Goal: Task Accomplishment & Management: Manage account settings

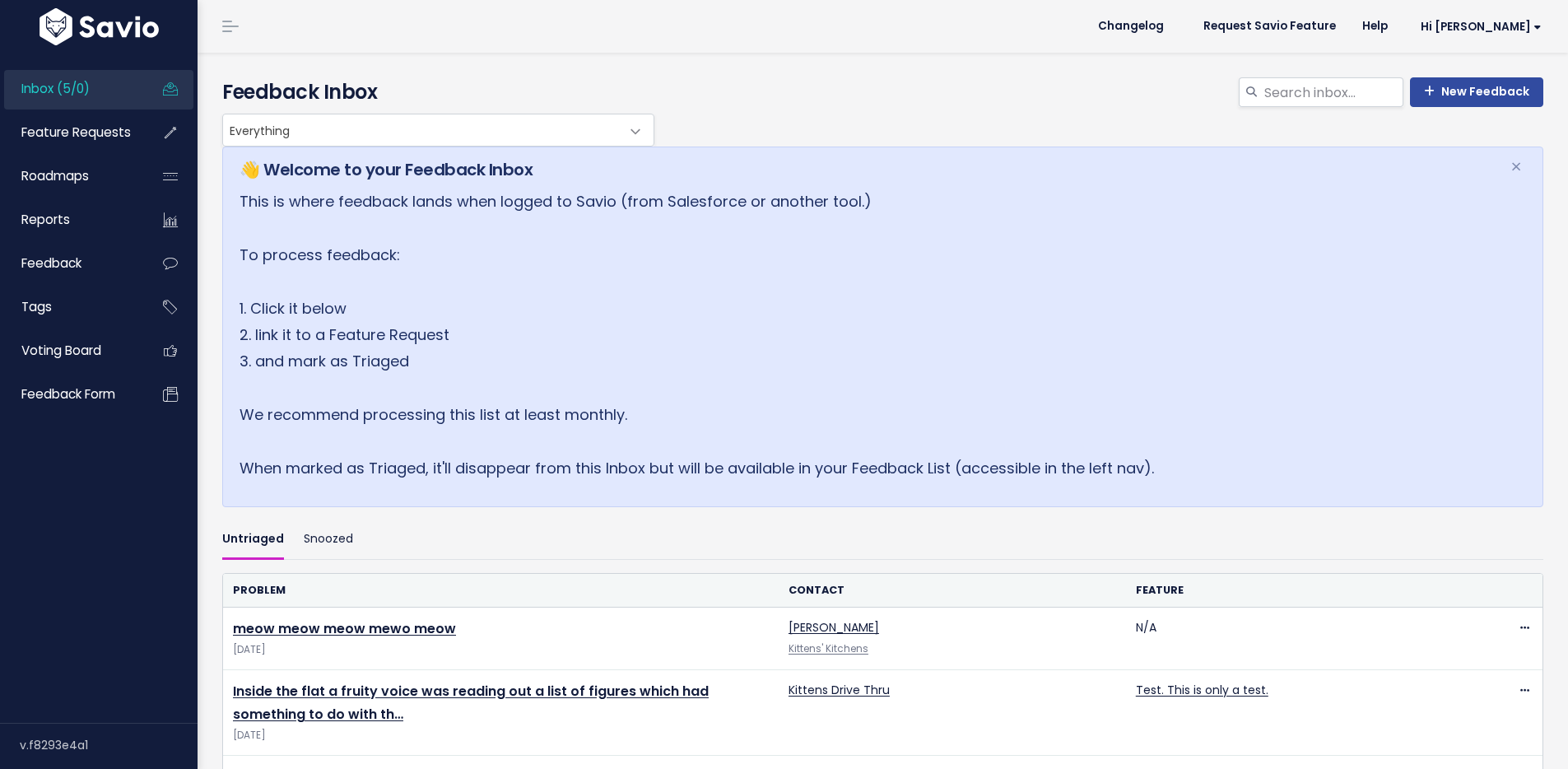
click at [68, 90] on span "Inbox (5/0)" at bounding box center [55, 88] width 68 height 17
click at [384, 110] on div "New Feedback Feedback Inbox" at bounding box center [883, 95] width 1346 height 36
click at [520, 135] on span "Everything" at bounding box center [421, 130] width 398 height 31
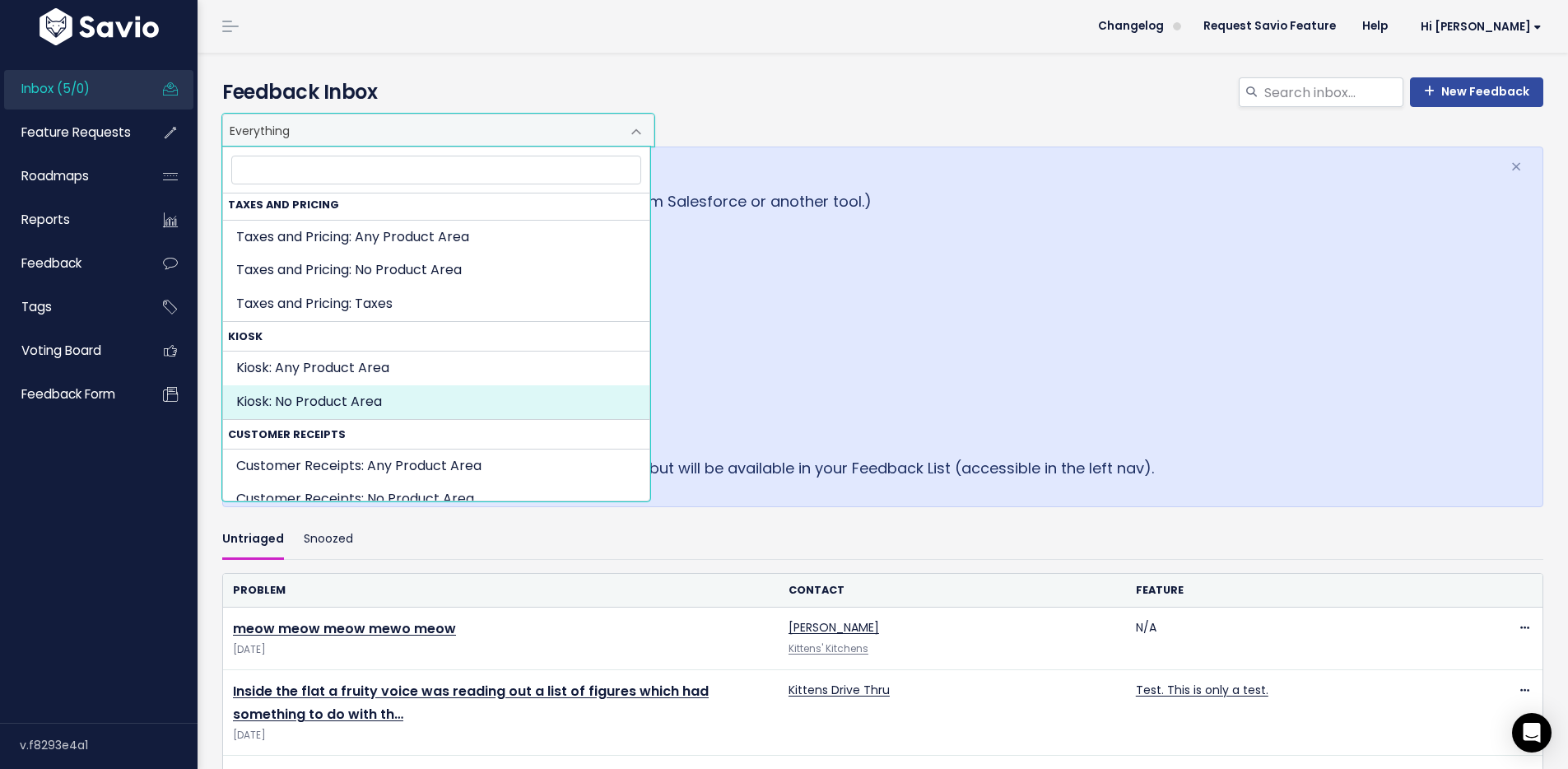
scroll to position [574, 0]
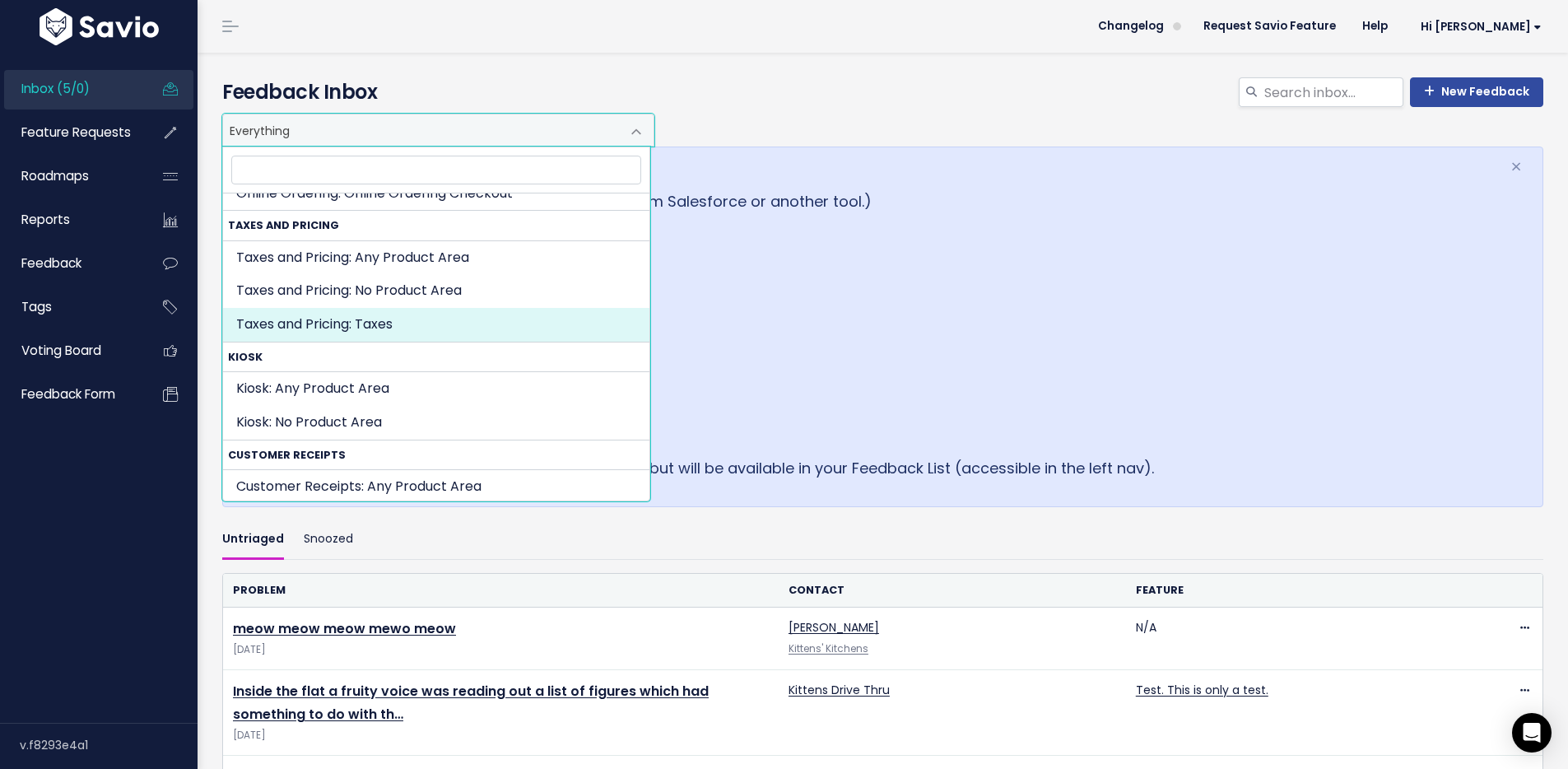
click at [1028, 293] on p "This is where feedback lands when logged to Savio (from Salesforce or another t…" at bounding box center [864, 335] width 1251 height 293
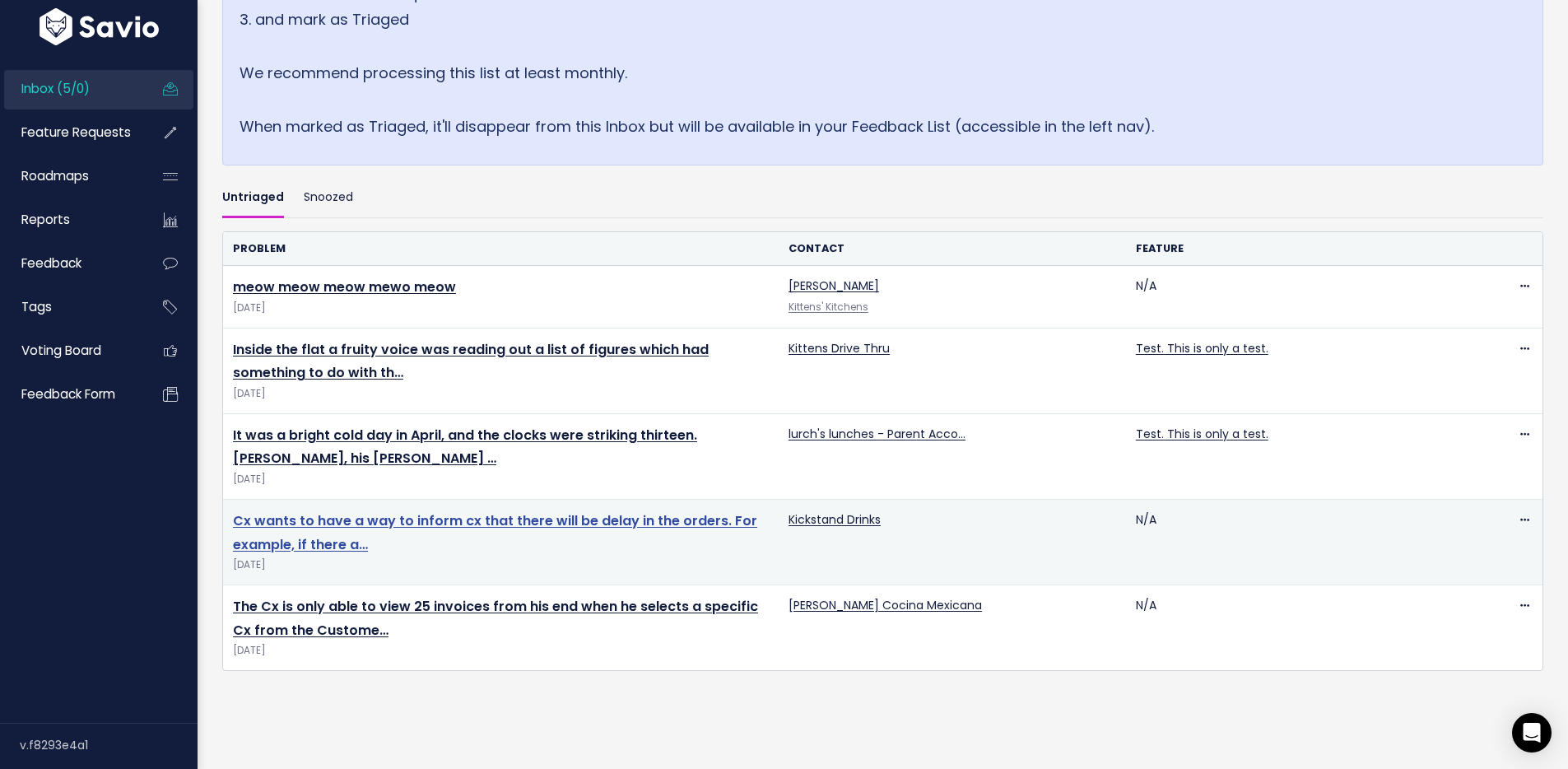
scroll to position [343, 0]
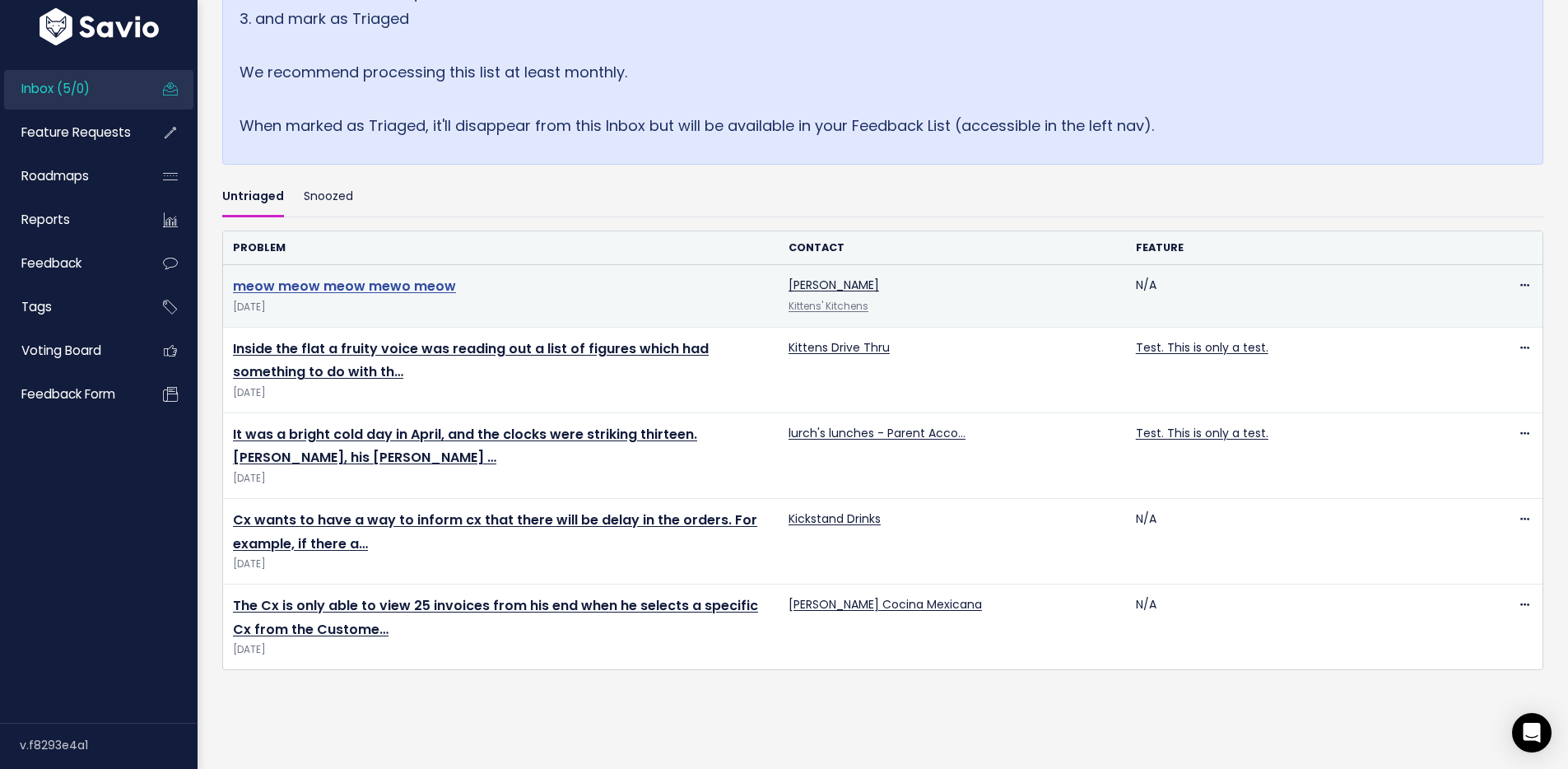
click at [357, 295] on link "meow meow meow mewo meow" at bounding box center [344, 286] width 223 height 19
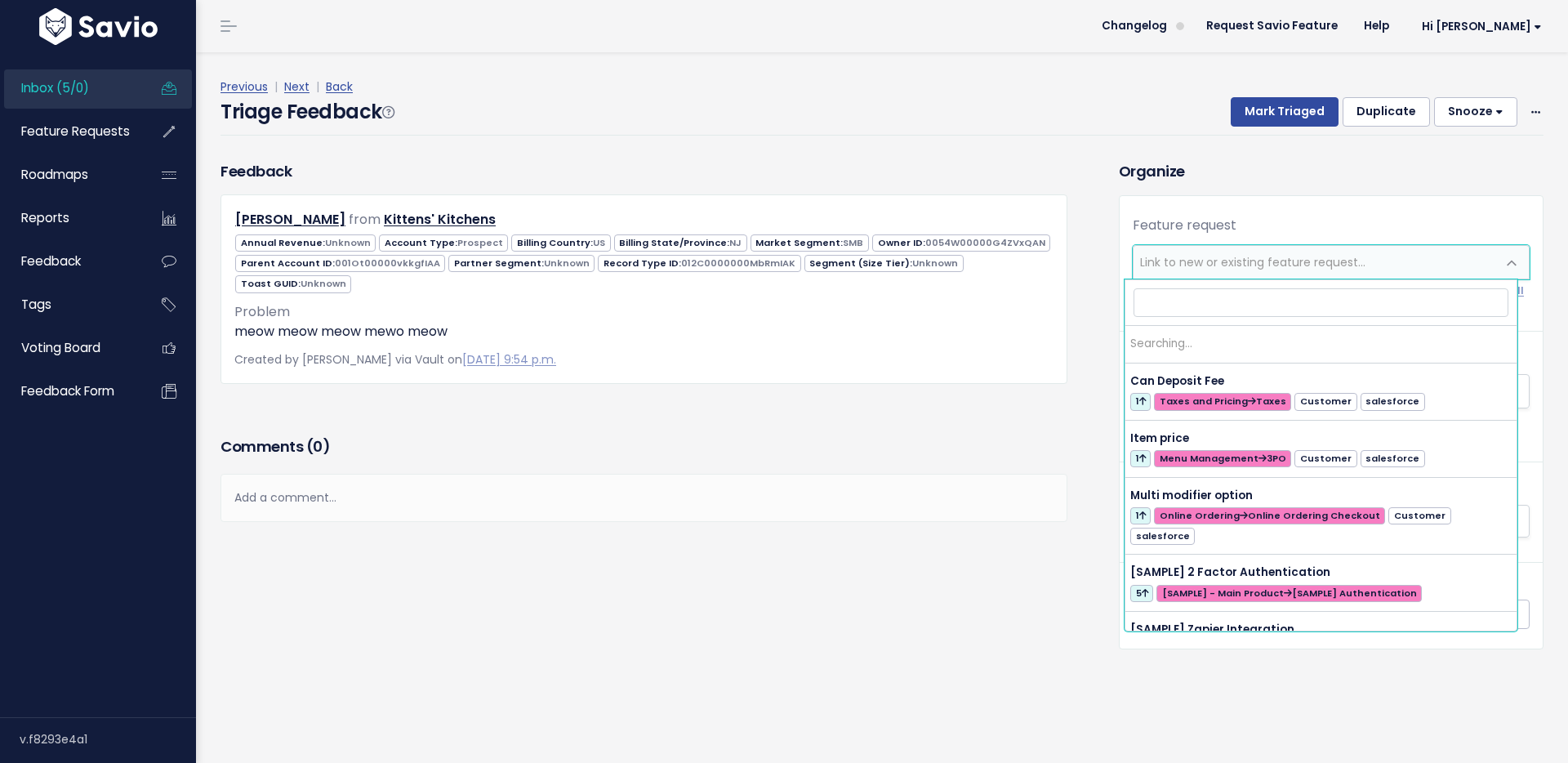
click at [1341, 259] on span "Link to new or existing feature request..." at bounding box center [1253, 262] width 225 height 16
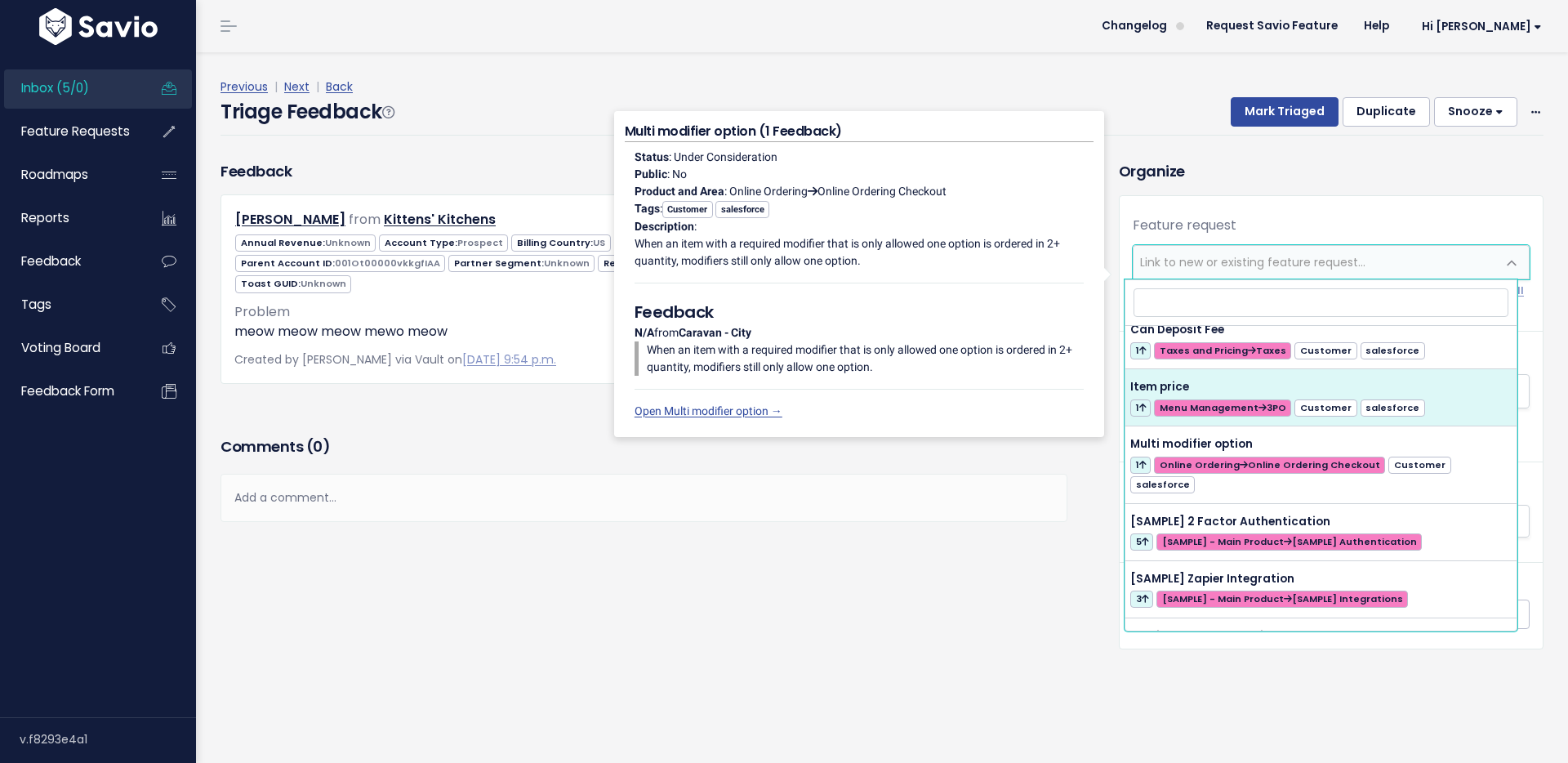
scroll to position [30, 0]
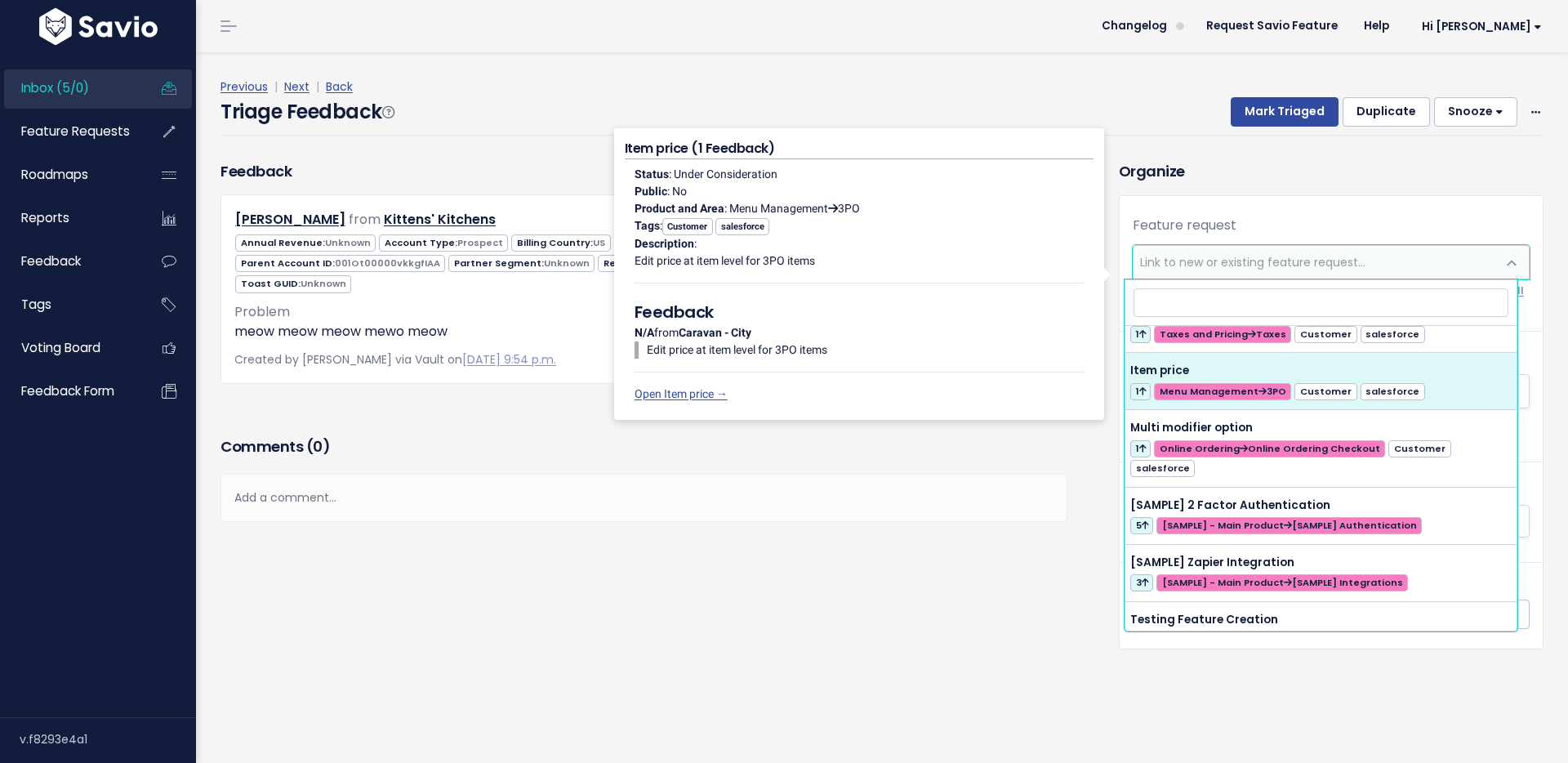
select select "64021"
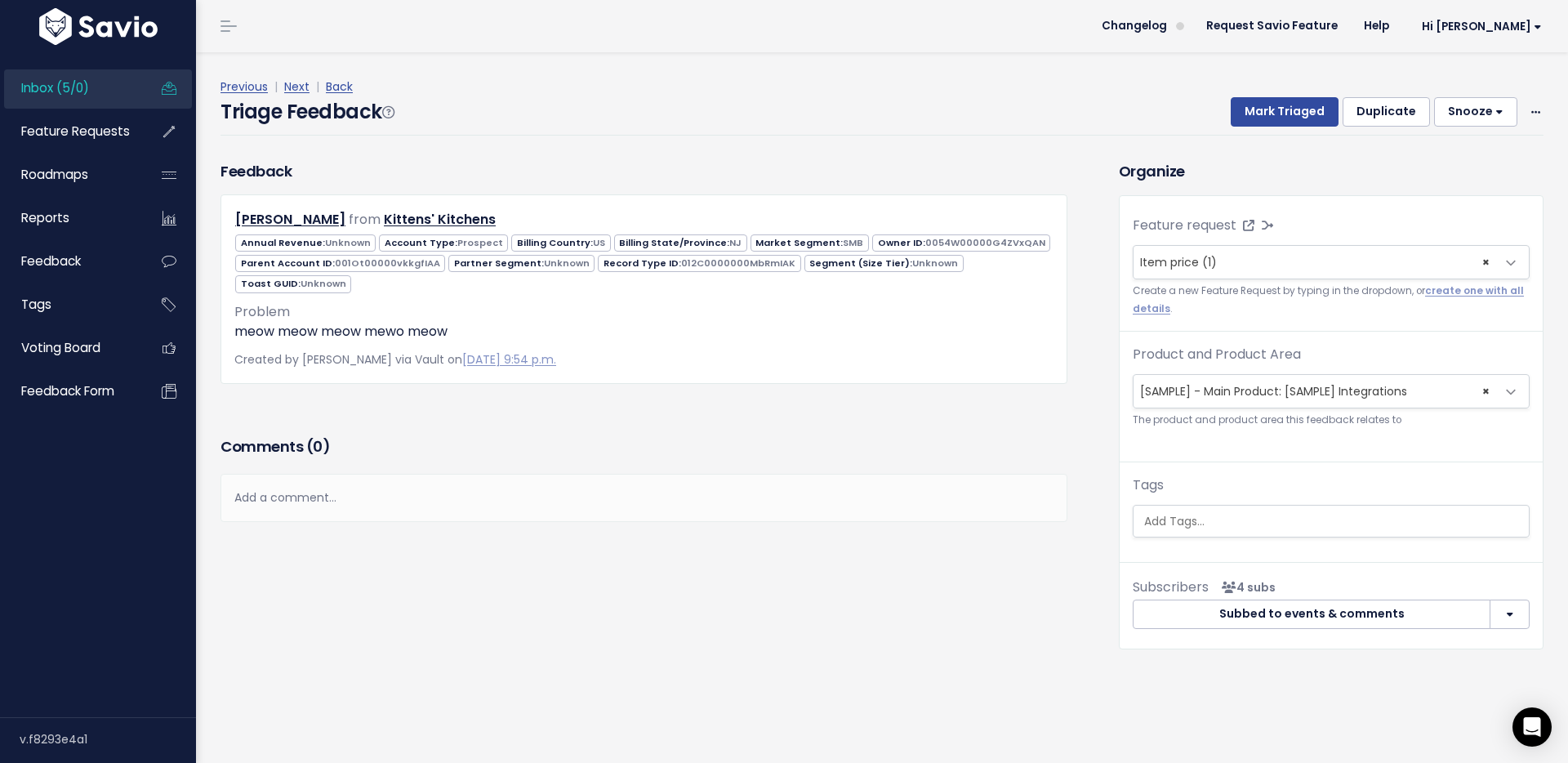
drag, startPoint x: 969, startPoint y: 397, endPoint x: 1293, endPoint y: 583, distance: 373.6
click at [970, 398] on div "Feedback Robbie Kitten from Kittens' Kitchens US" at bounding box center [644, 297] width 872 height 273
click at [1316, 107] on button "Mark Triaged" at bounding box center [1284, 112] width 108 height 29
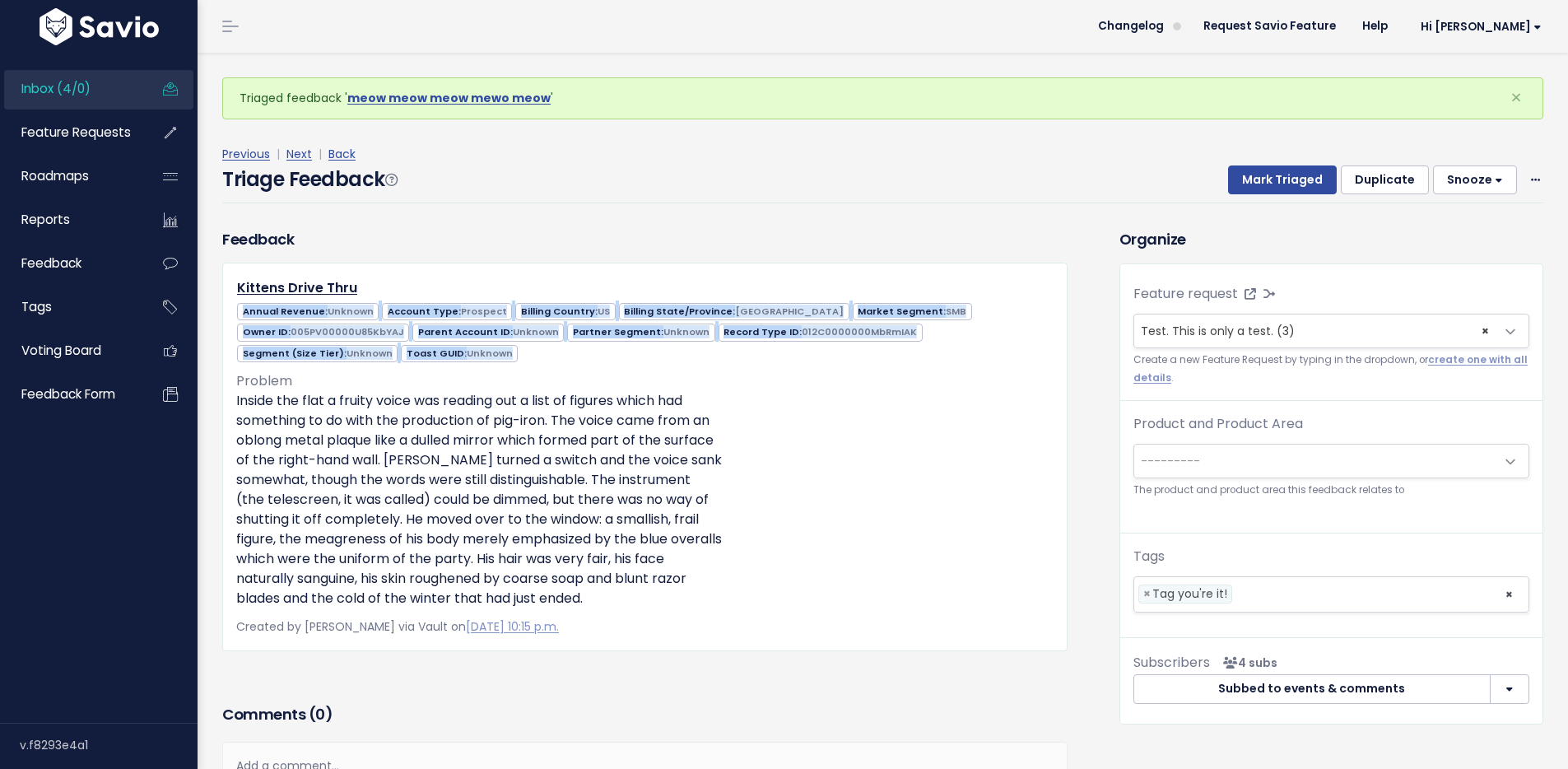
drag, startPoint x: 502, startPoint y: 352, endPoint x: 508, endPoint y: 339, distance: 14.3
click at [480, 302] on div "Kittens Drive Thru Annual Revenue: Unknown Account Type: Prospect Billing Count…" at bounding box center [644, 456] width 845 height 389
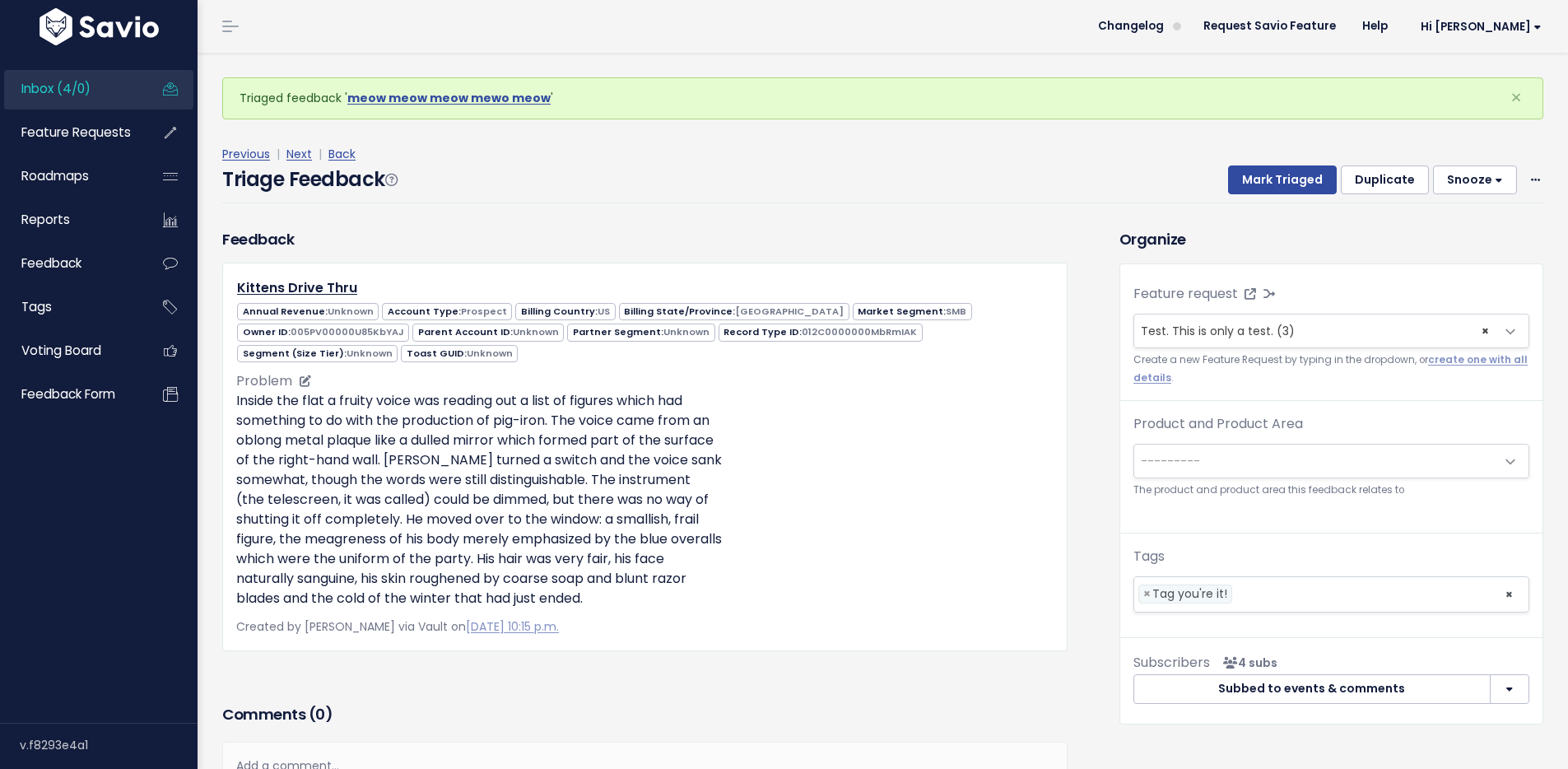
drag, startPoint x: 811, startPoint y: 439, endPoint x: 830, endPoint y: 442, distance: 19.2
click at [809, 440] on p "Inside the flat a fruity voice was reading out a list of figures which had some…" at bounding box center [644, 499] width 817 height 218
click at [582, 502] on p "Inside the flat a fruity voice was reading out a list of figures which had some…" at bounding box center [644, 499] width 817 height 218
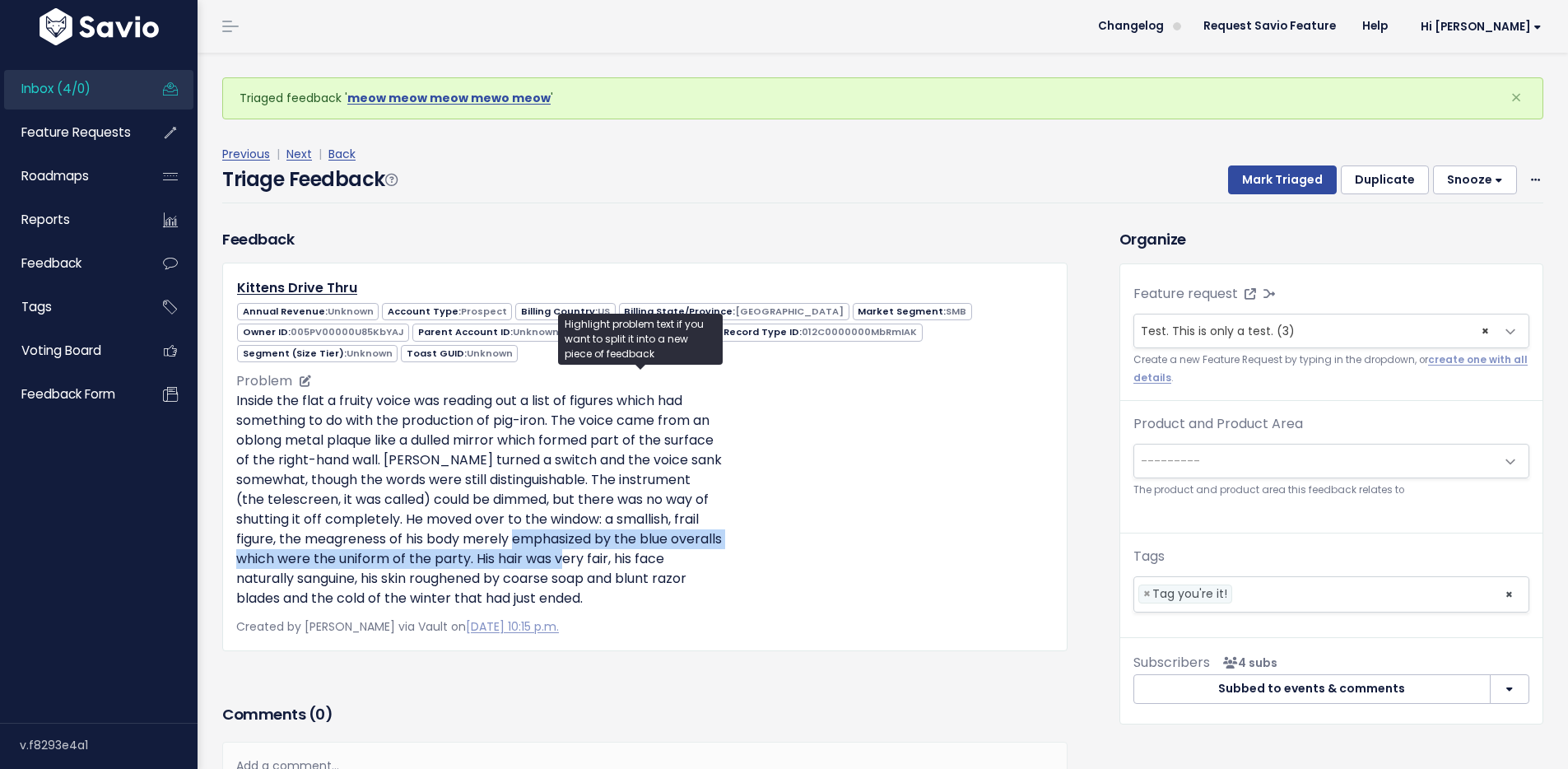
drag, startPoint x: 558, startPoint y: 544, endPoint x: 441, endPoint y: 509, distance: 122.1
click at [503, 525] on p "Inside the flat a fruity voice was reading out a list of figures which had some…" at bounding box center [644, 499] width 817 height 218
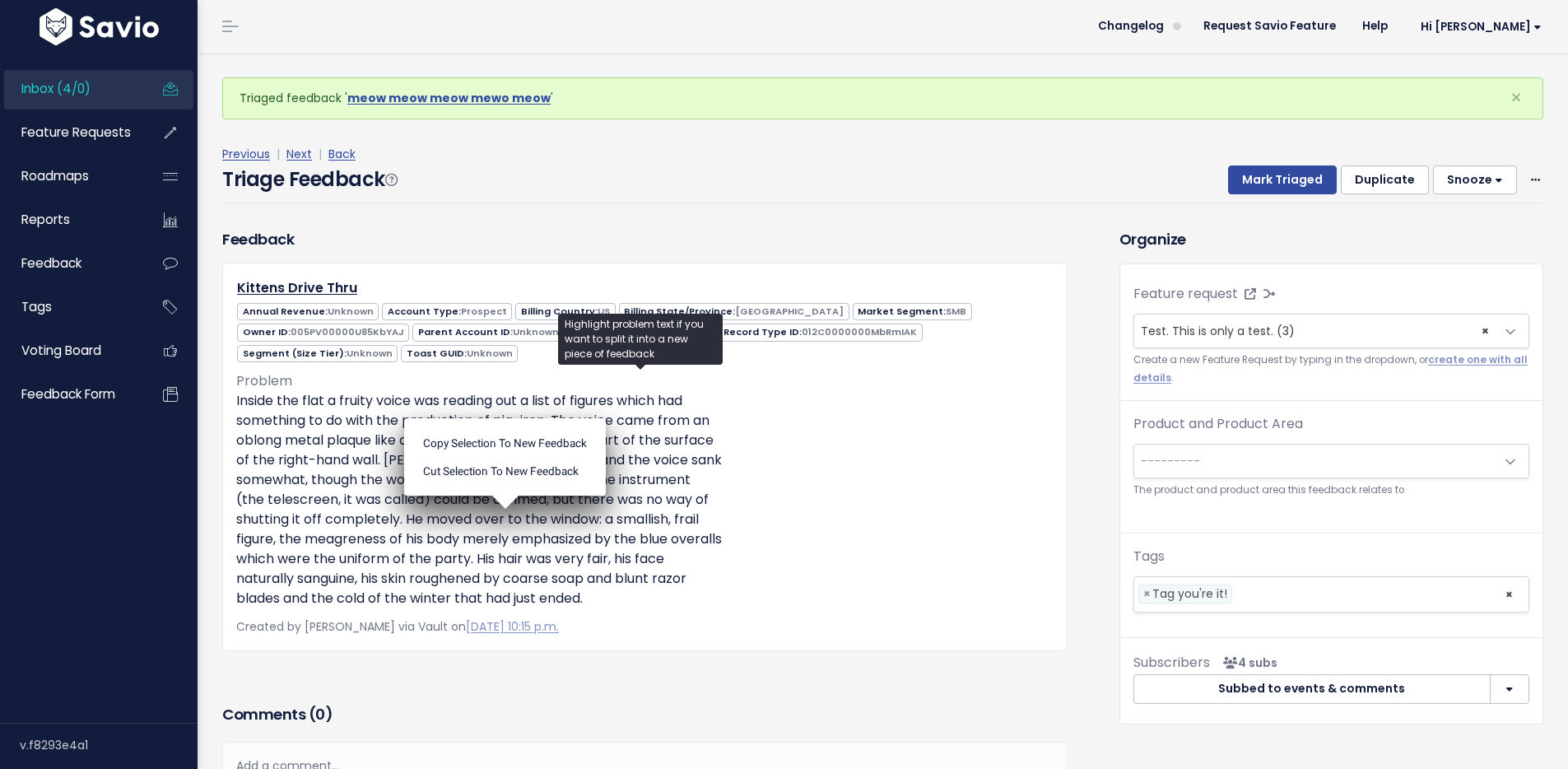
click at [195, 436] on div "Inbox (4/0) Feature Requests Roadmaps Reports" at bounding box center [99, 386] width 198 height 673
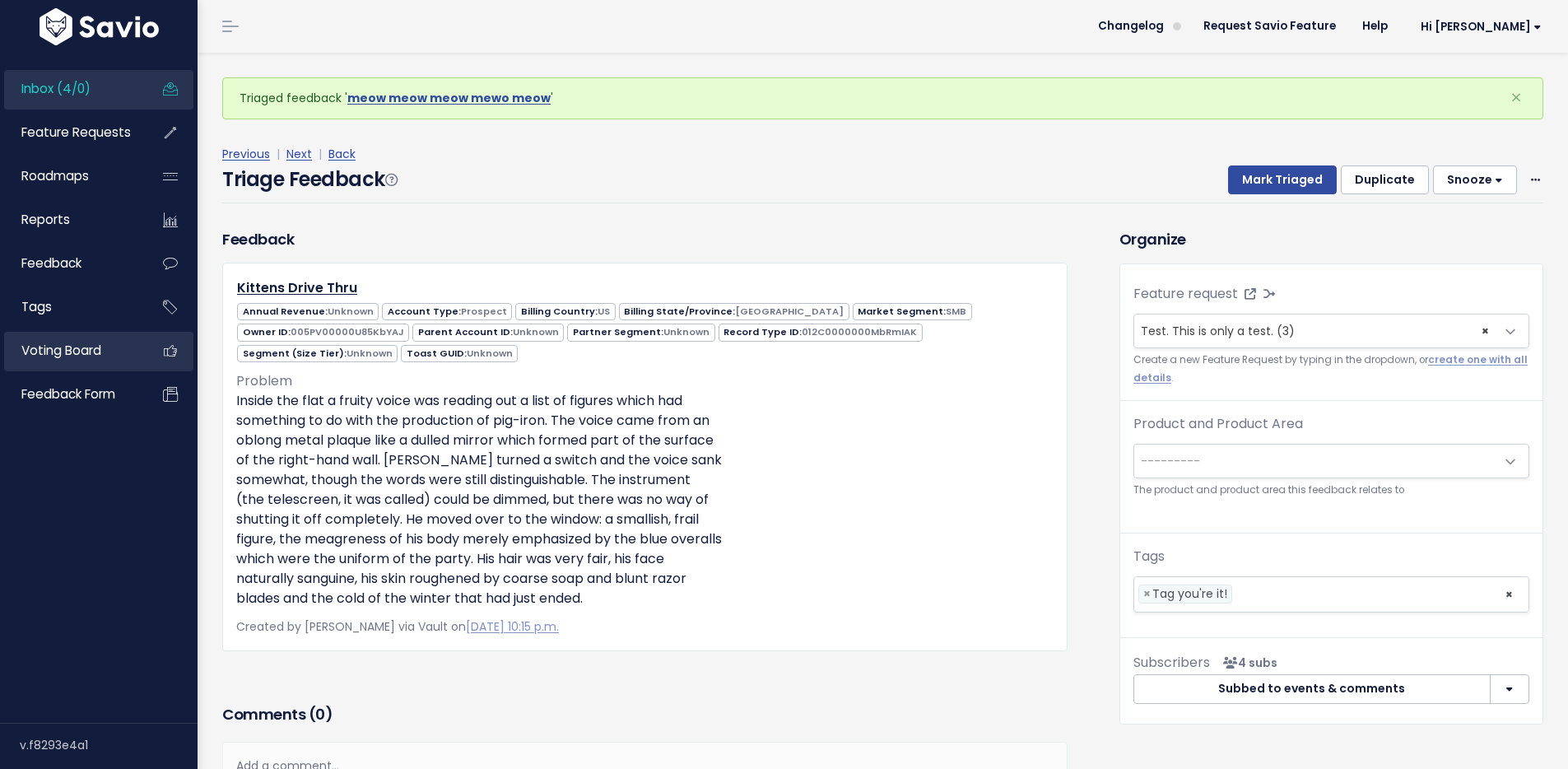
click at [105, 341] on link "Voting Board" at bounding box center [71, 350] width 133 height 38
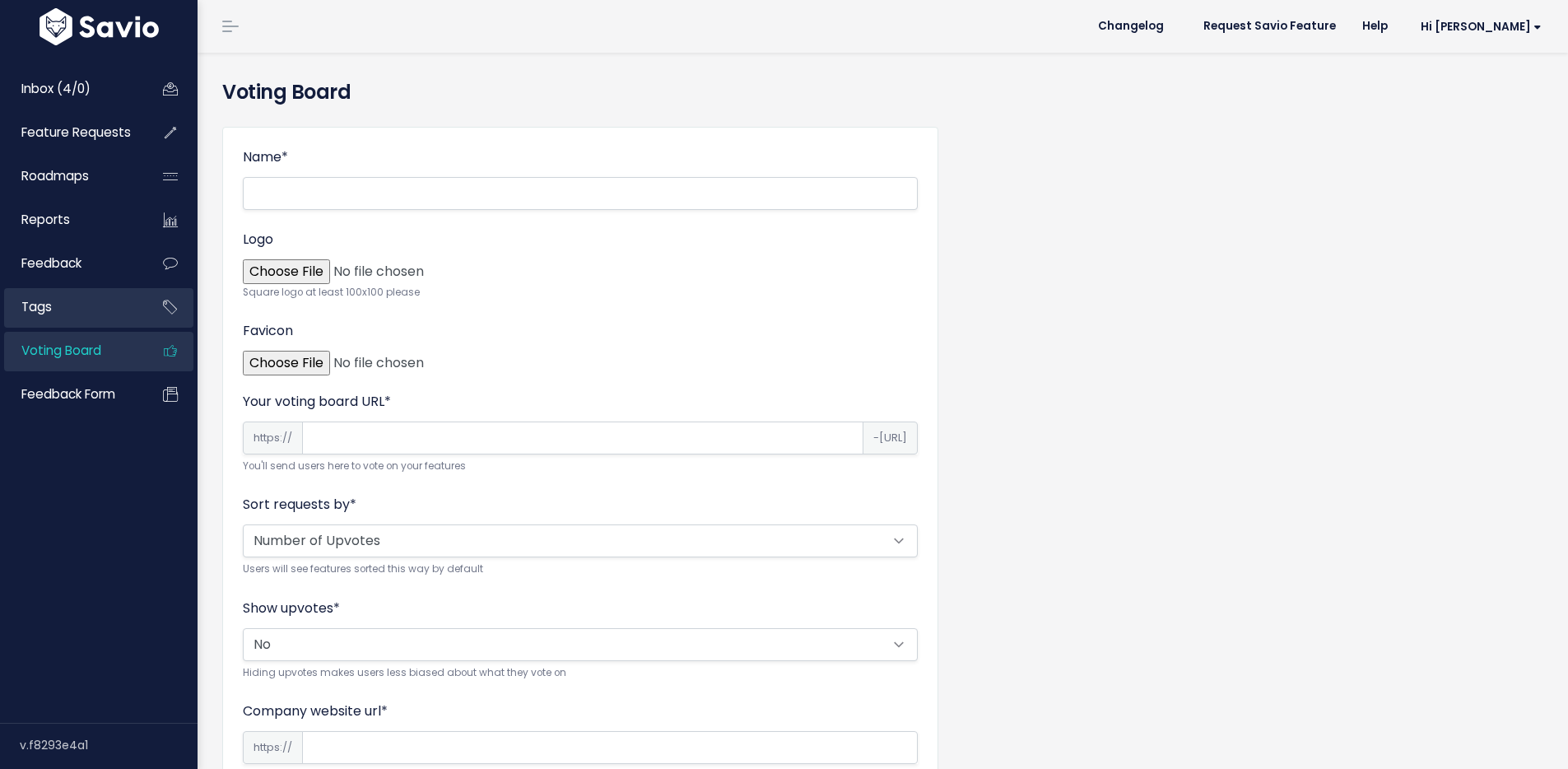
click at [102, 314] on link "Tags" at bounding box center [71, 307] width 133 height 38
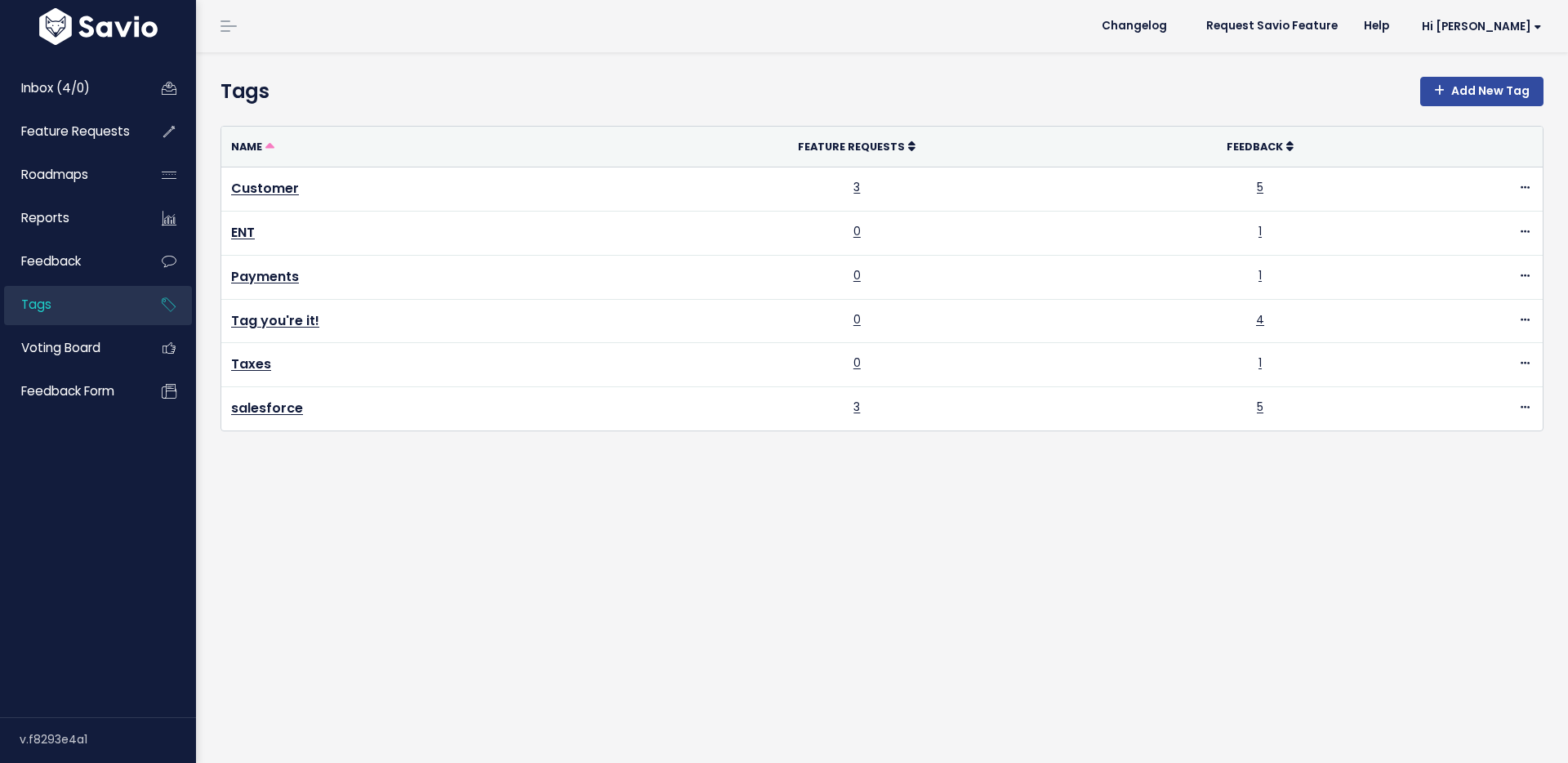
click at [71, 171] on span "Roadmaps" at bounding box center [54, 174] width 67 height 17
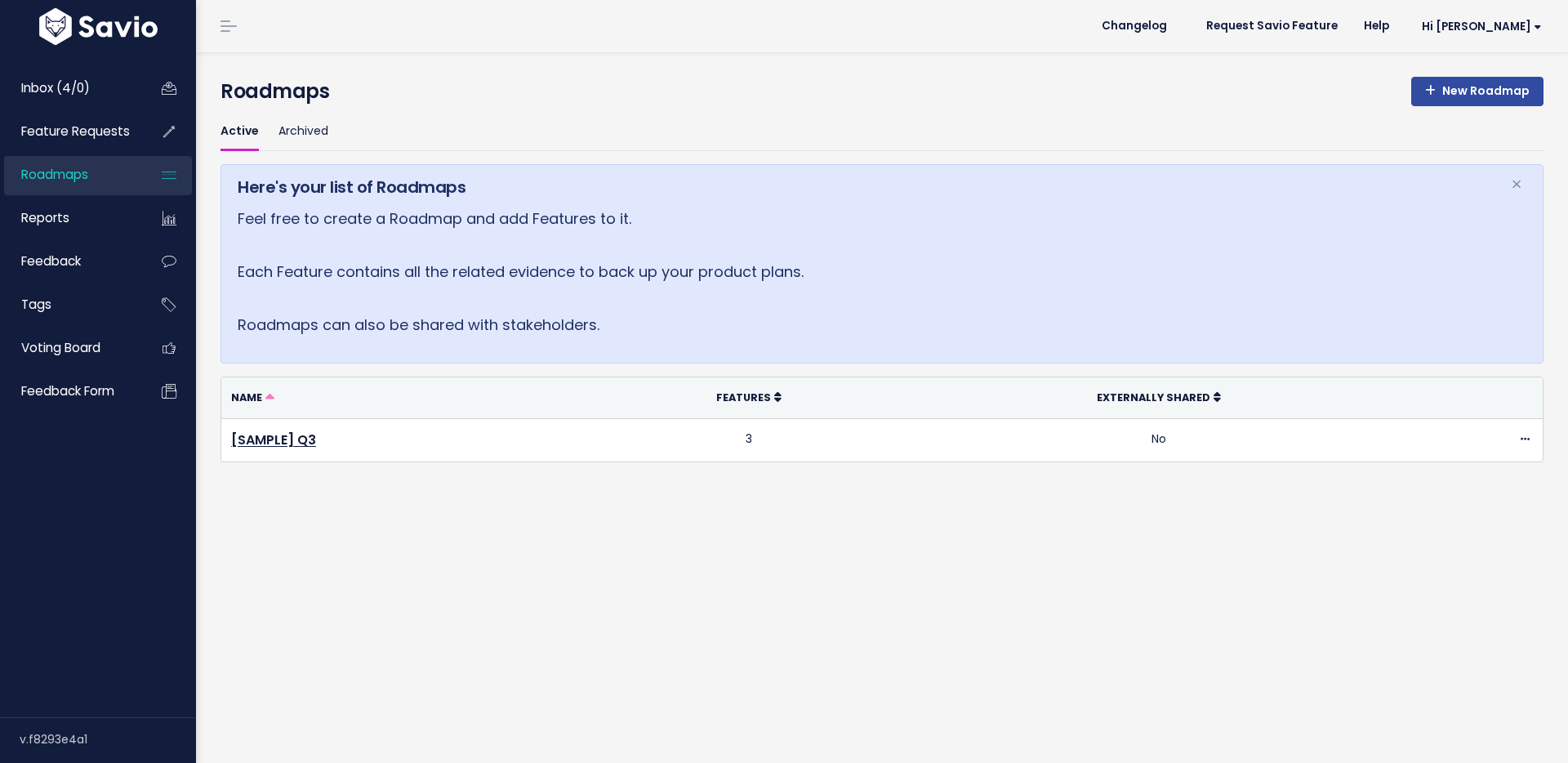
click at [113, 148] on link "Feature Requests" at bounding box center [70, 131] width 132 height 37
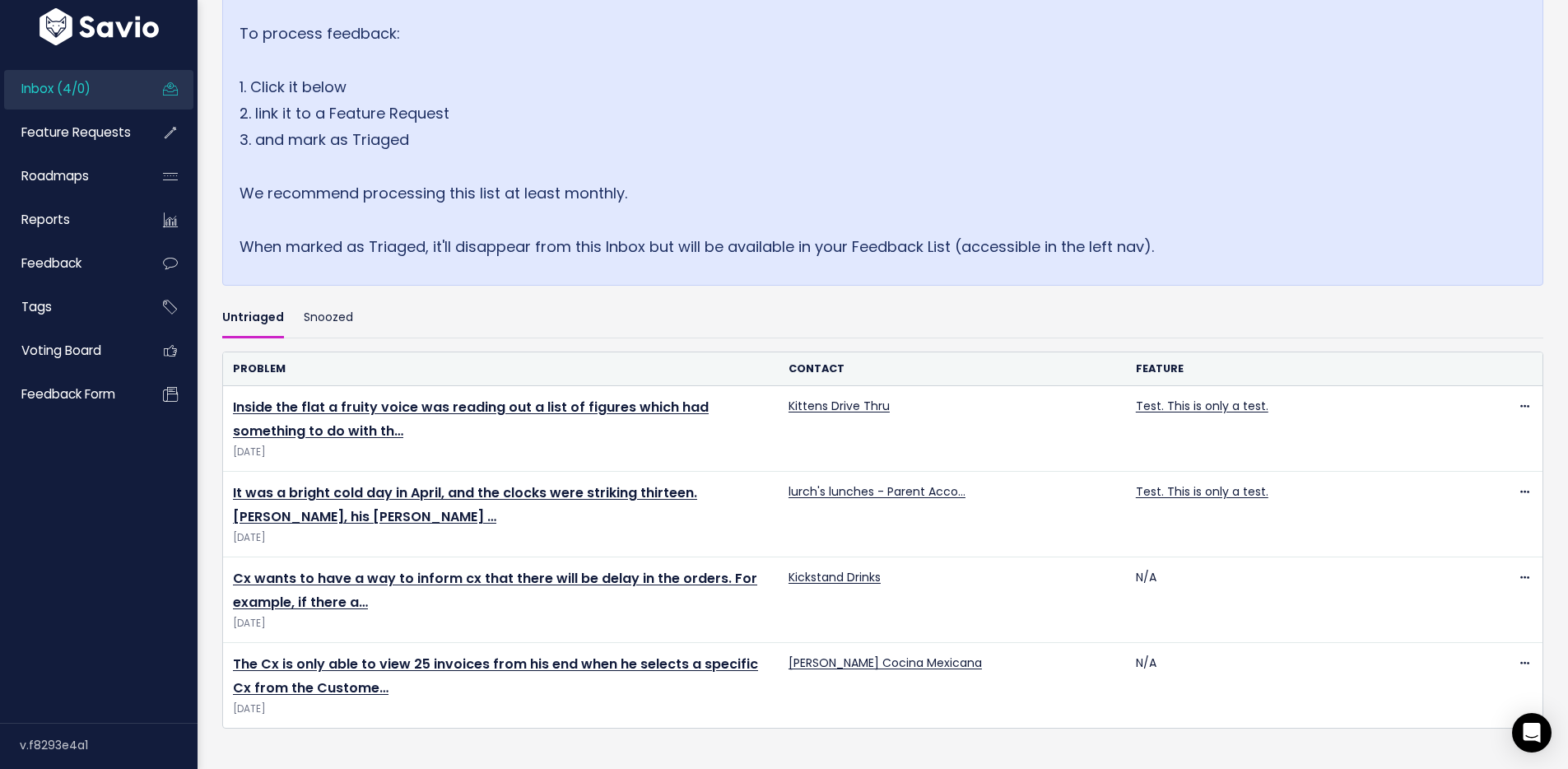
scroll to position [334, 0]
